Goal: Task Accomplishment & Management: Use online tool/utility

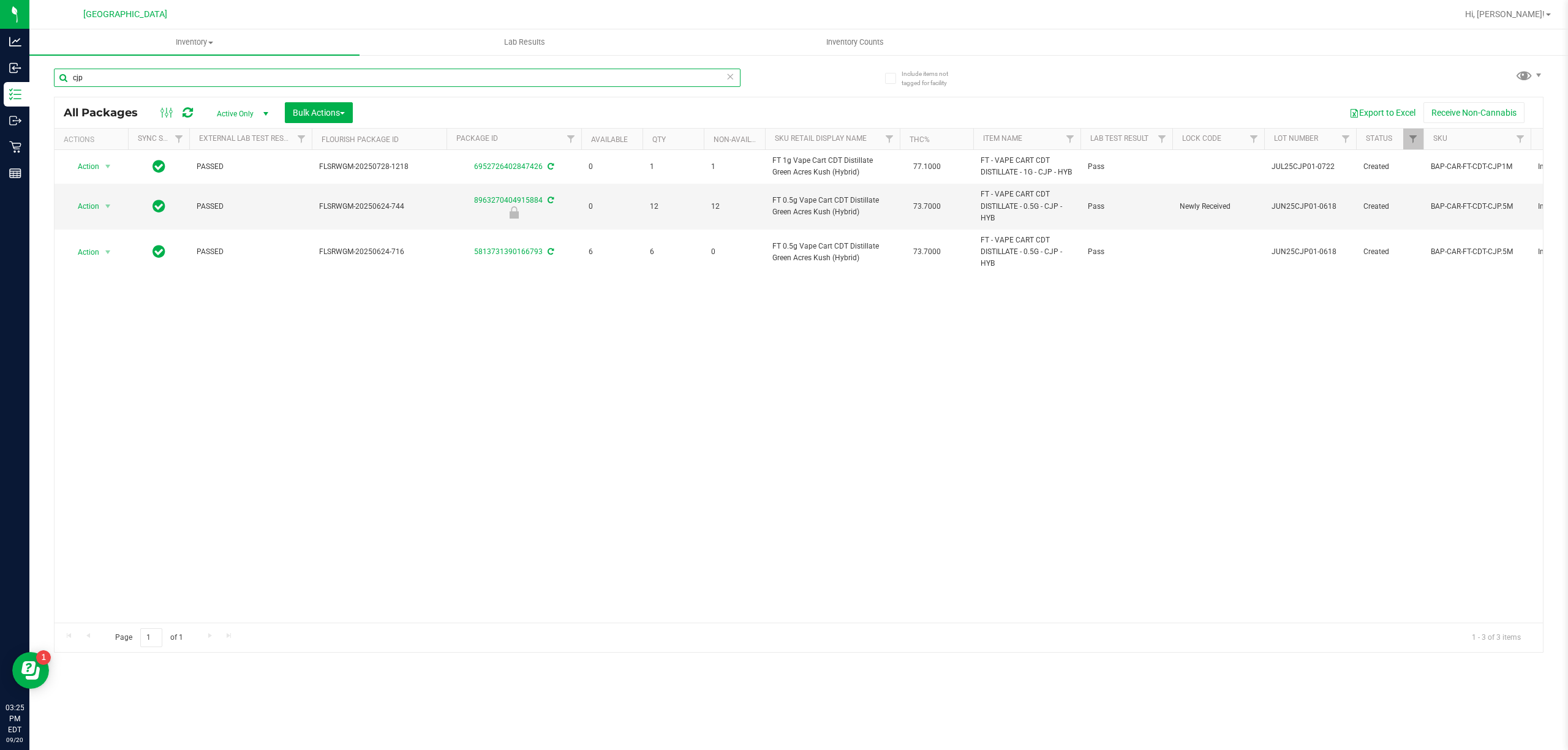
click at [105, 79] on input "cjp" at bounding box center [397, 78] width 686 height 18
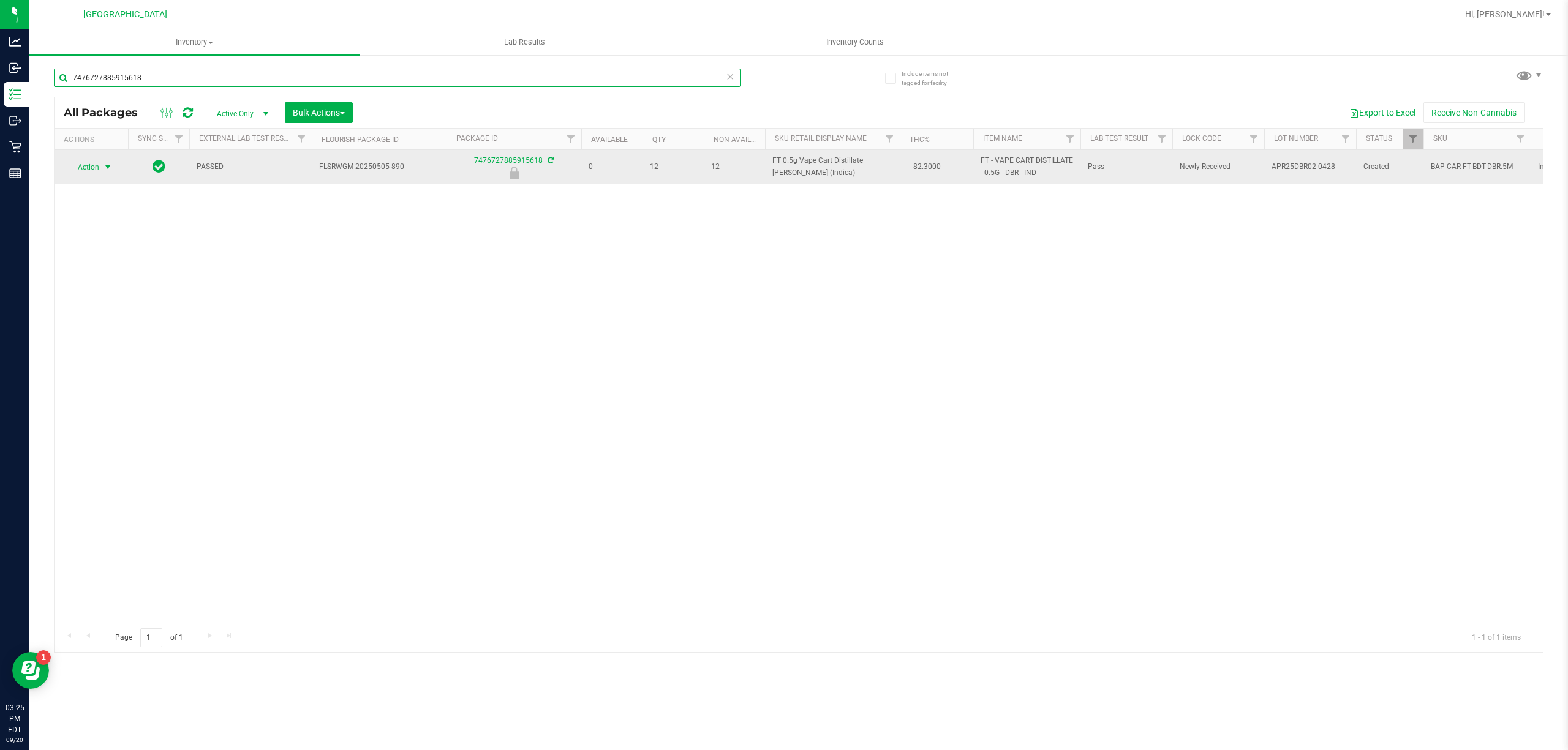
type input "7476727885915618"
click at [107, 171] on span "select" at bounding box center [108, 167] width 10 height 10
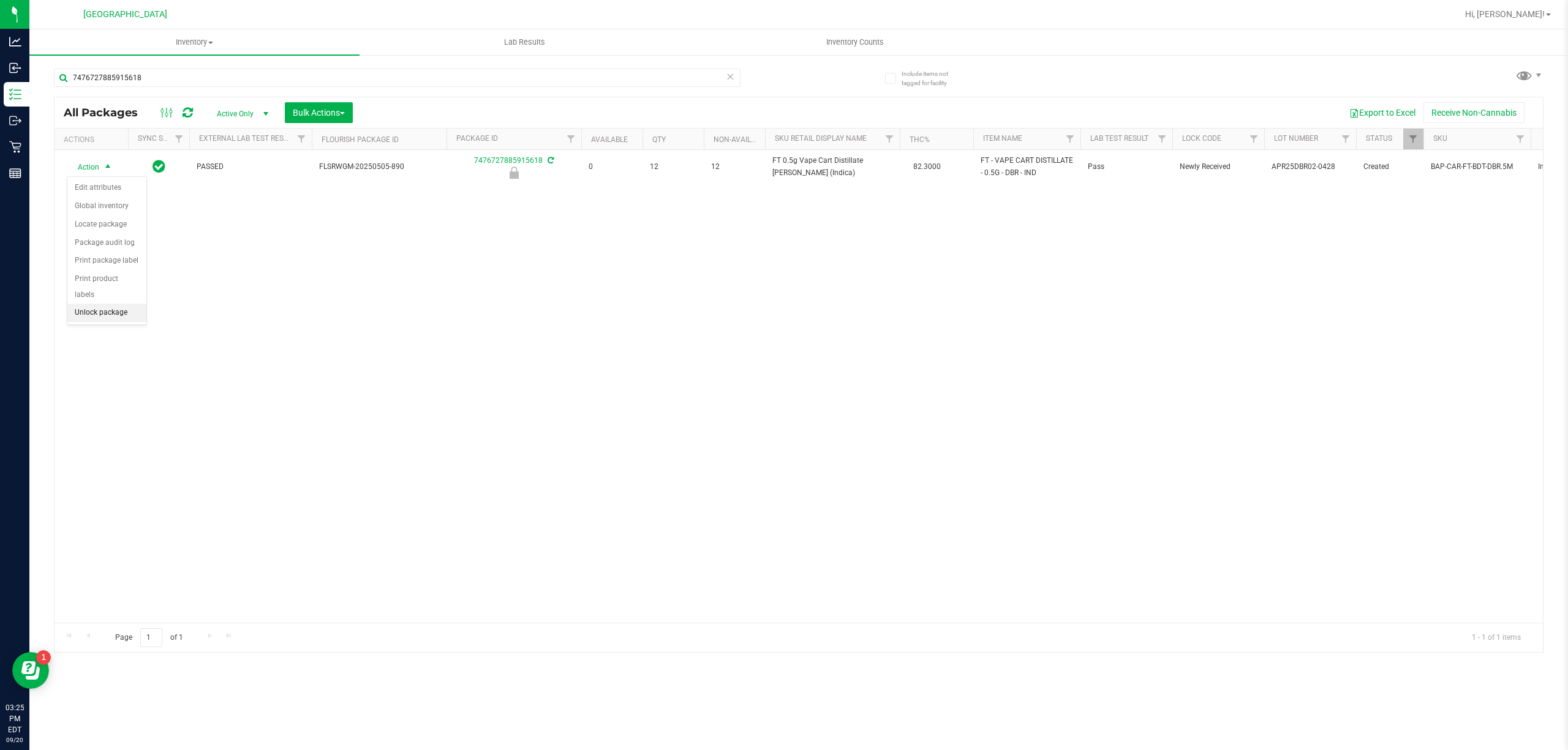
click at [104, 322] on li "Unlock package" at bounding box center [107, 313] width 79 height 18
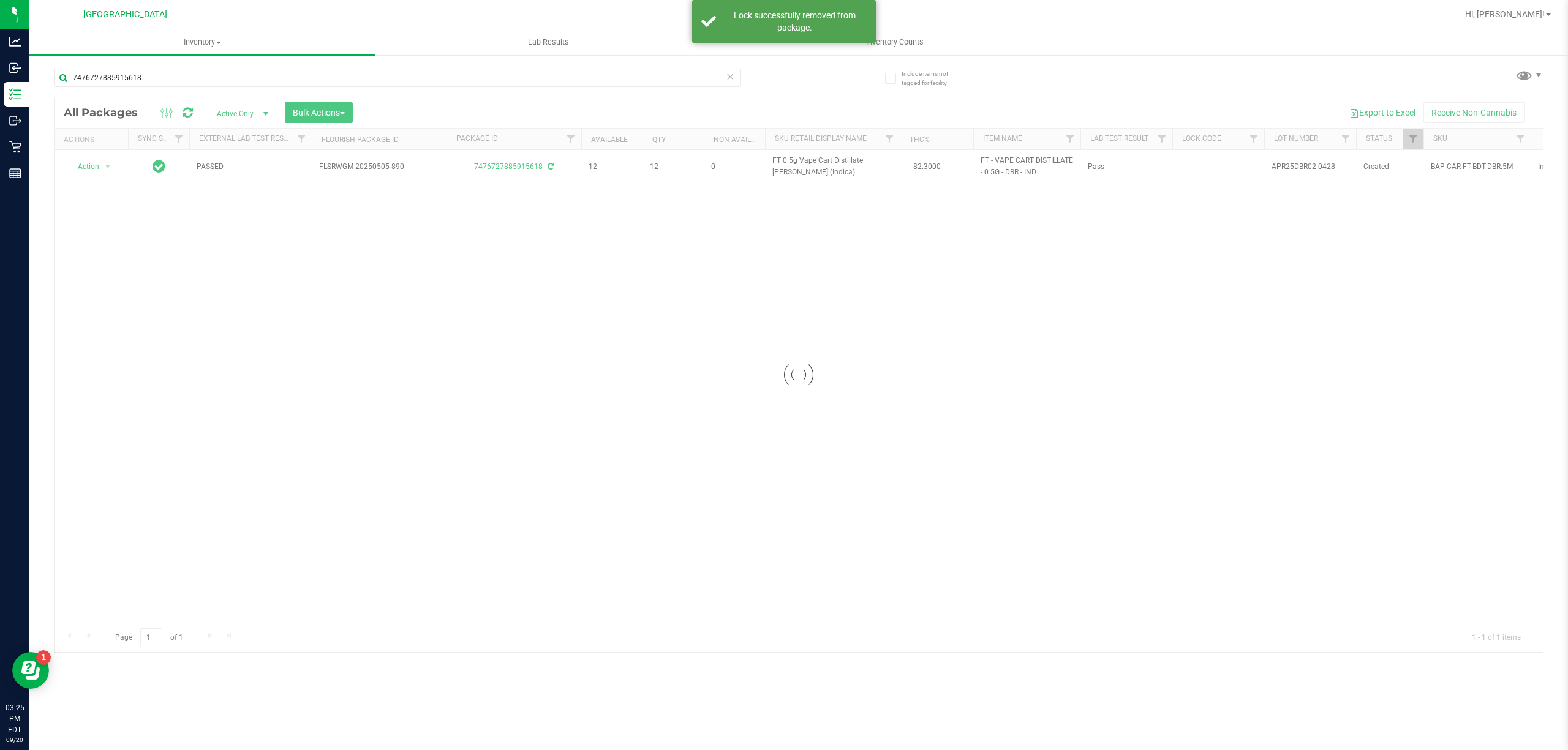
click at [140, 87] on div "7476727885915618" at bounding box center [397, 83] width 686 height 28
click at [141, 84] on input "7476727885915618" at bounding box center [397, 78] width 686 height 18
click at [141, 85] on input "7476727885915618" at bounding box center [397, 78] width 686 height 18
click at [143, 81] on input "7476727885915618" at bounding box center [397, 78] width 686 height 18
click at [143, 82] on input "7476727885915618" at bounding box center [397, 78] width 686 height 18
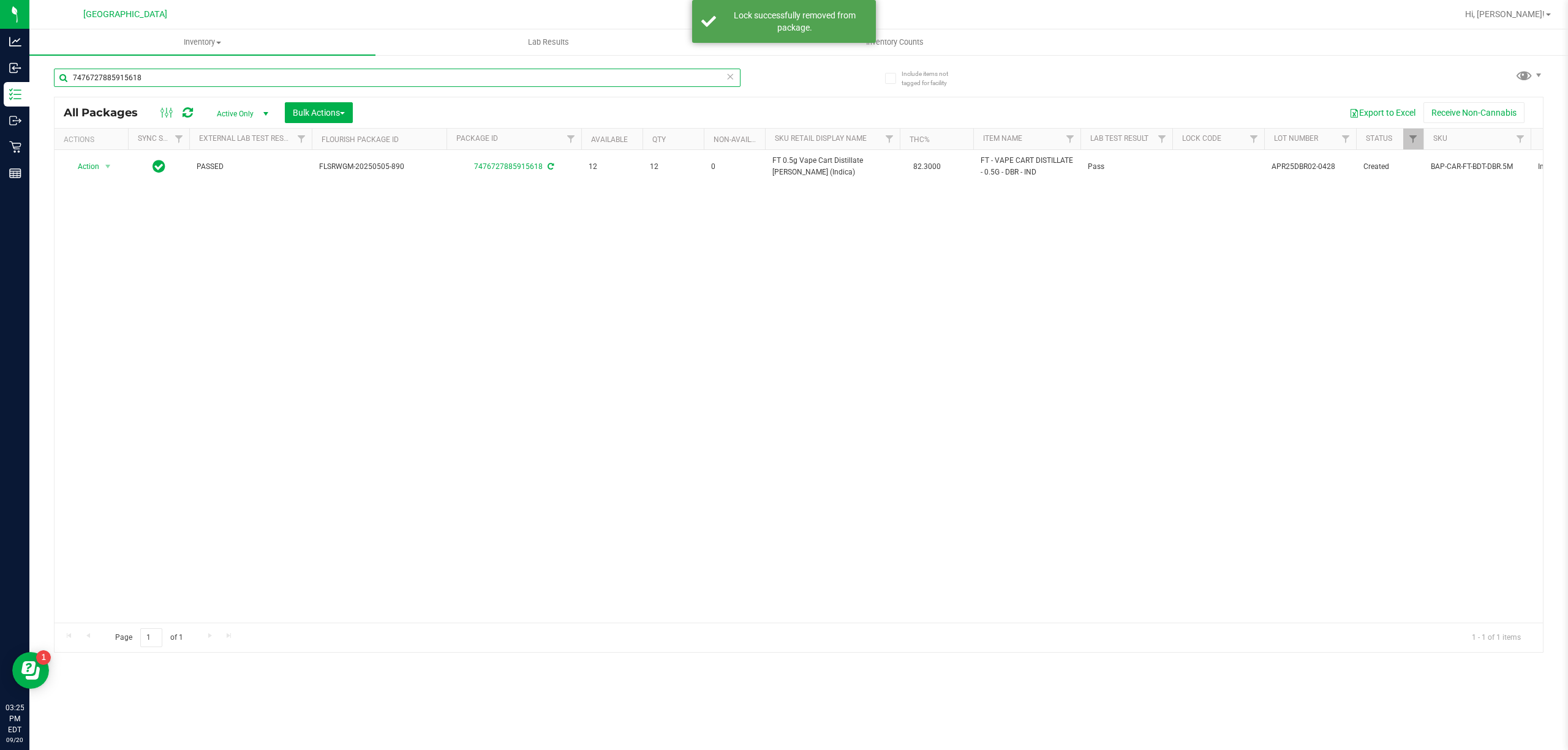
click at [143, 82] on input "7476727885915618" at bounding box center [397, 78] width 686 height 18
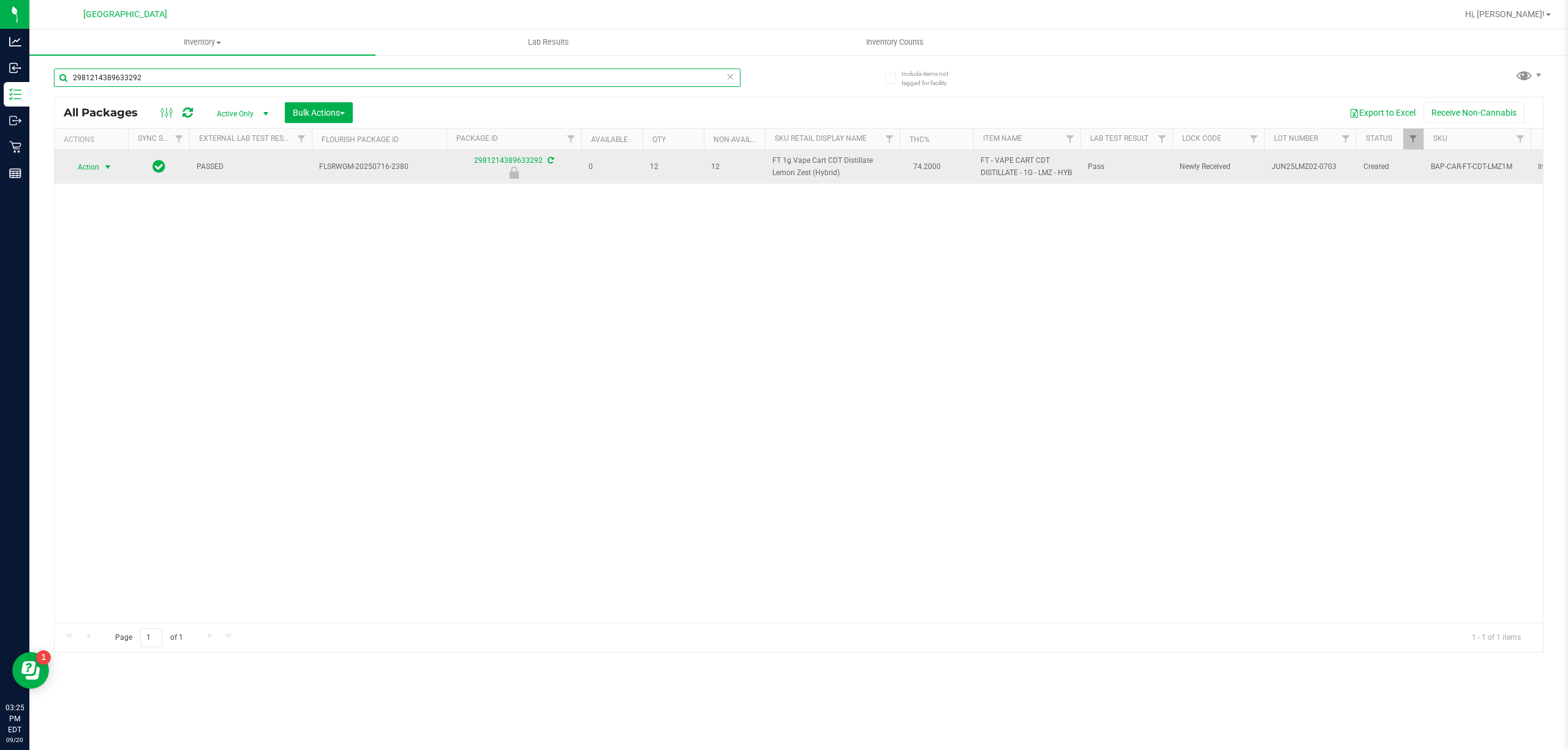
type input "2981214389633292"
click at [94, 171] on span "Action" at bounding box center [83, 167] width 33 height 17
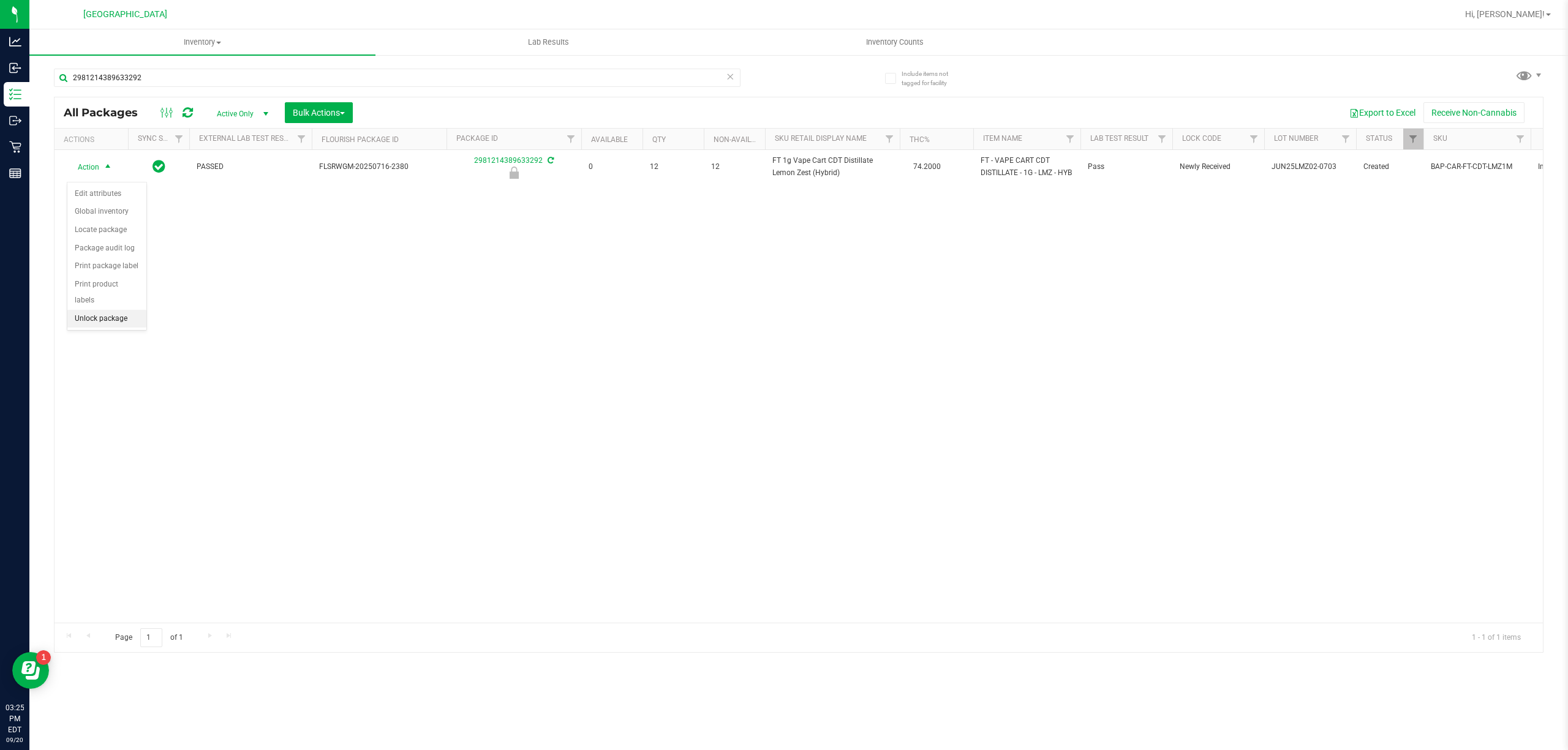
click at [92, 319] on li "Unlock package" at bounding box center [107, 319] width 79 height 18
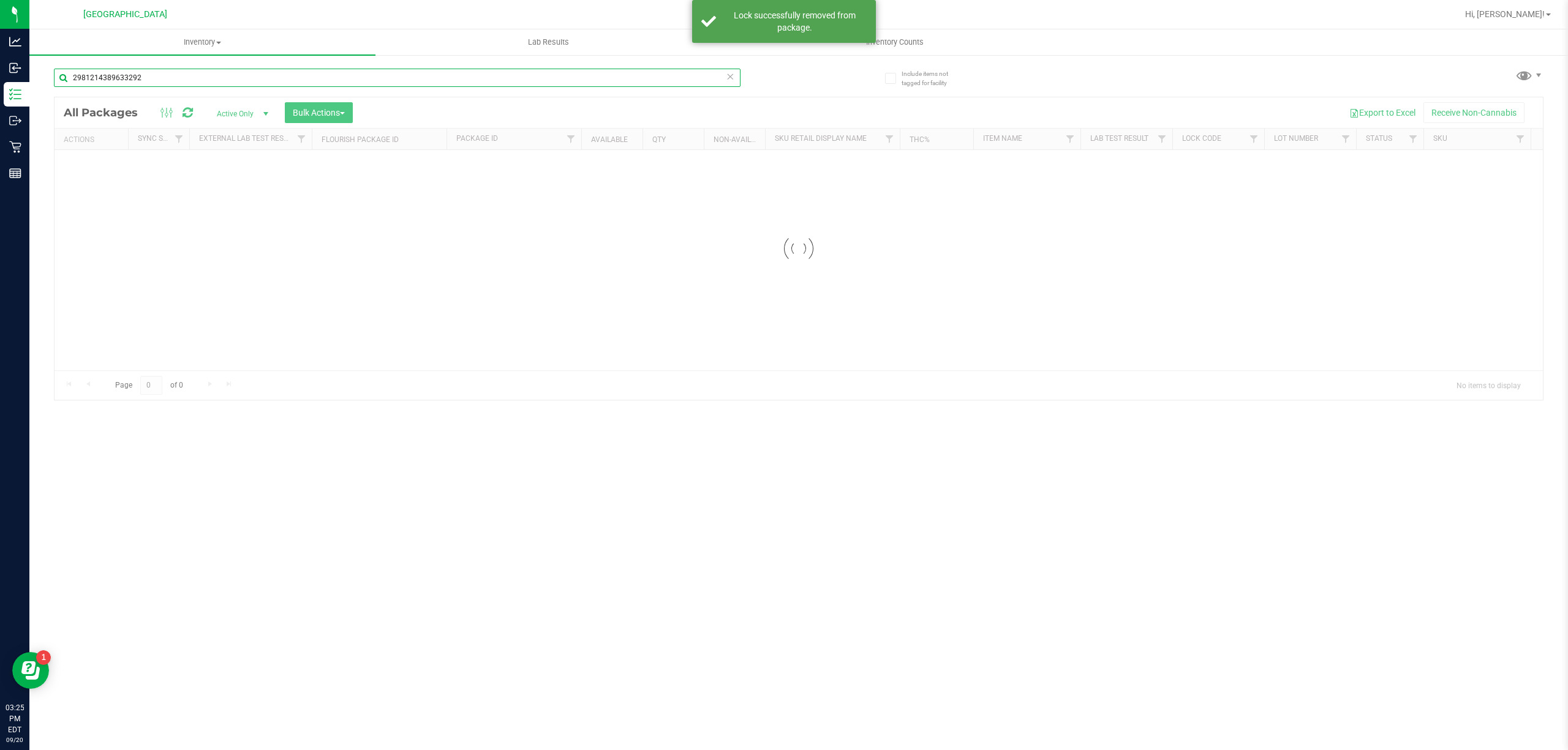
click at [160, 81] on input "2981214389633292" at bounding box center [397, 78] width 686 height 18
type input "\"
